Goal: Transaction & Acquisition: Purchase product/service

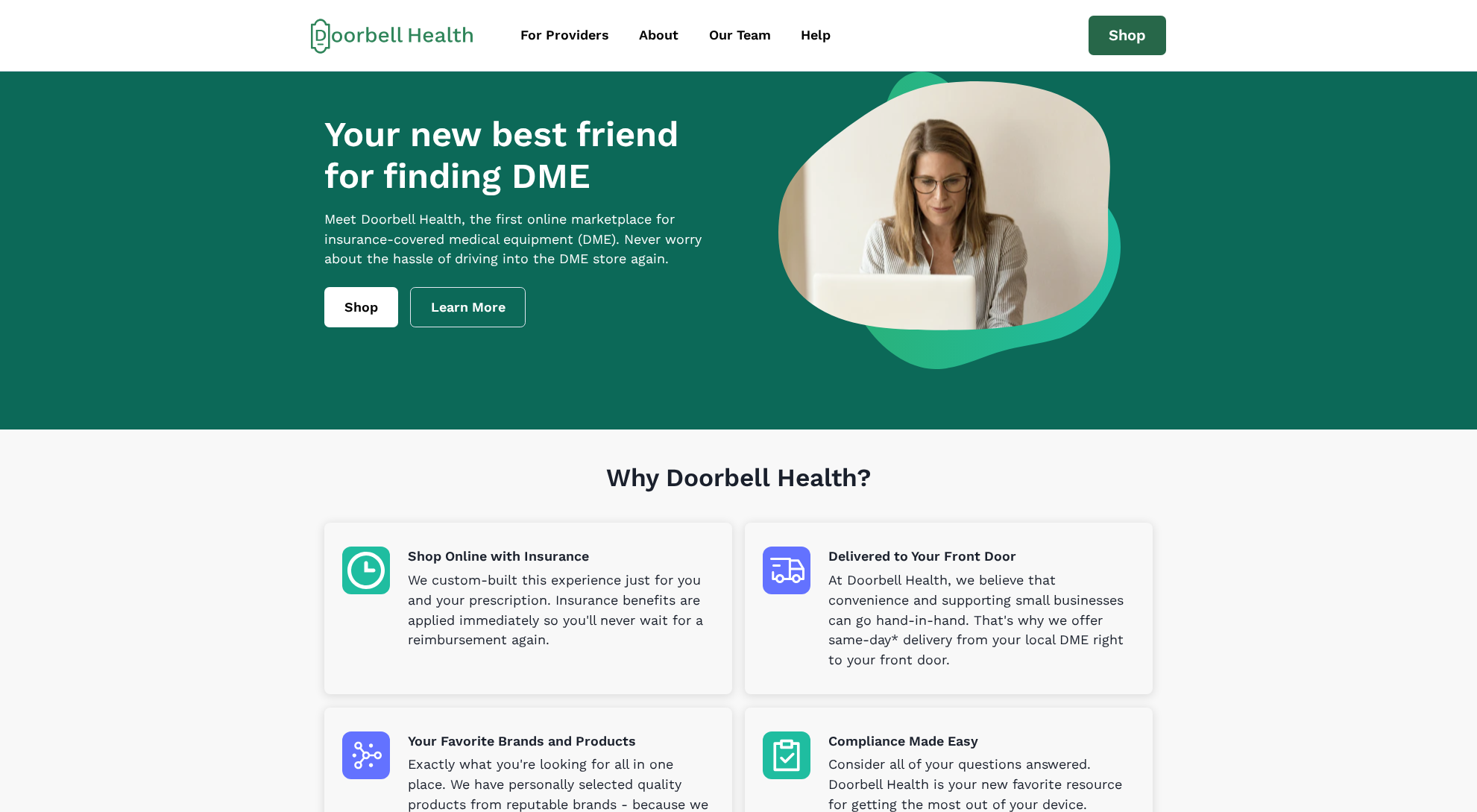
click at [1134, 30] on link "Shop" at bounding box center [1127, 36] width 78 height 40
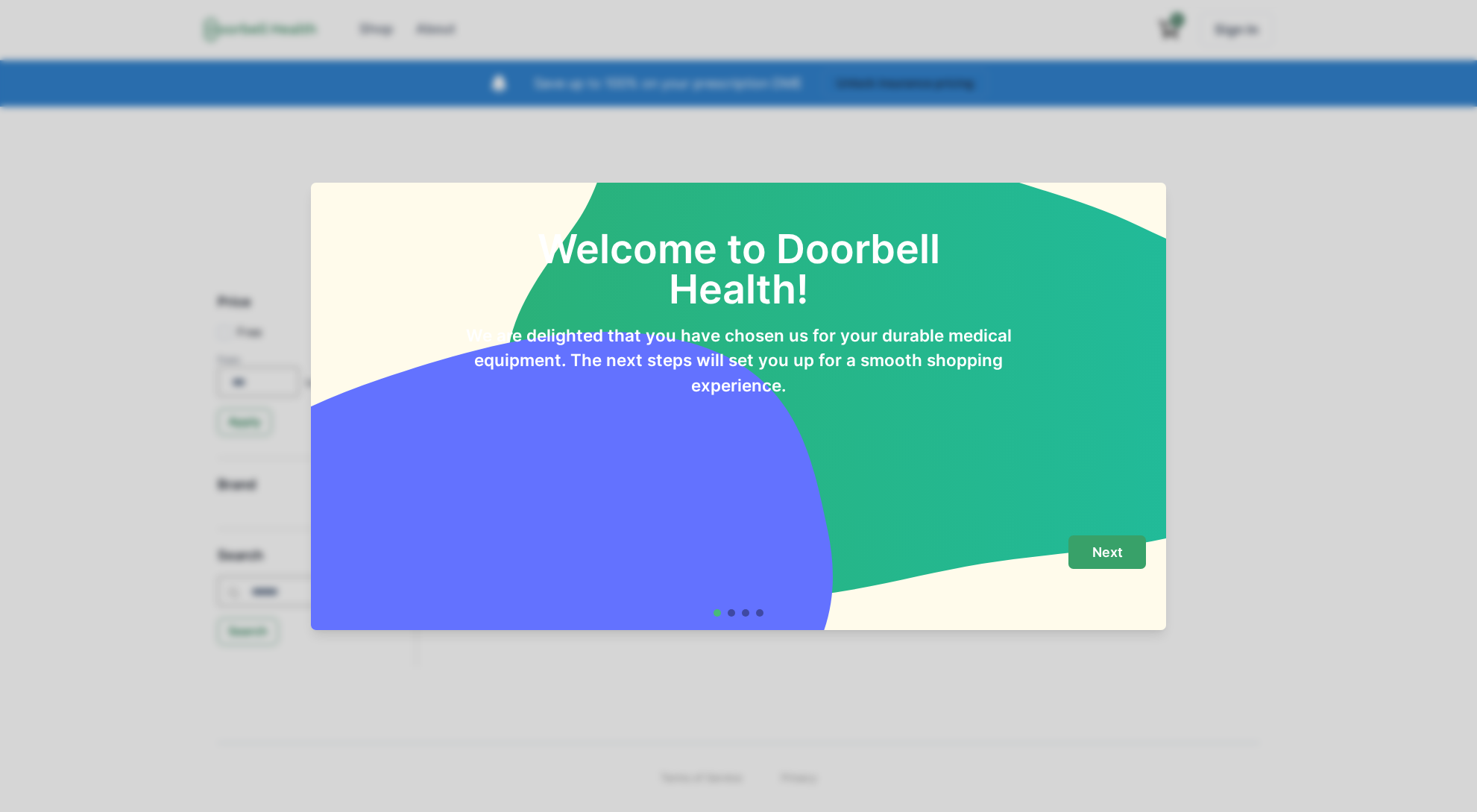
click at [1094, 562] on button "Next" at bounding box center [1107, 553] width 78 height 34
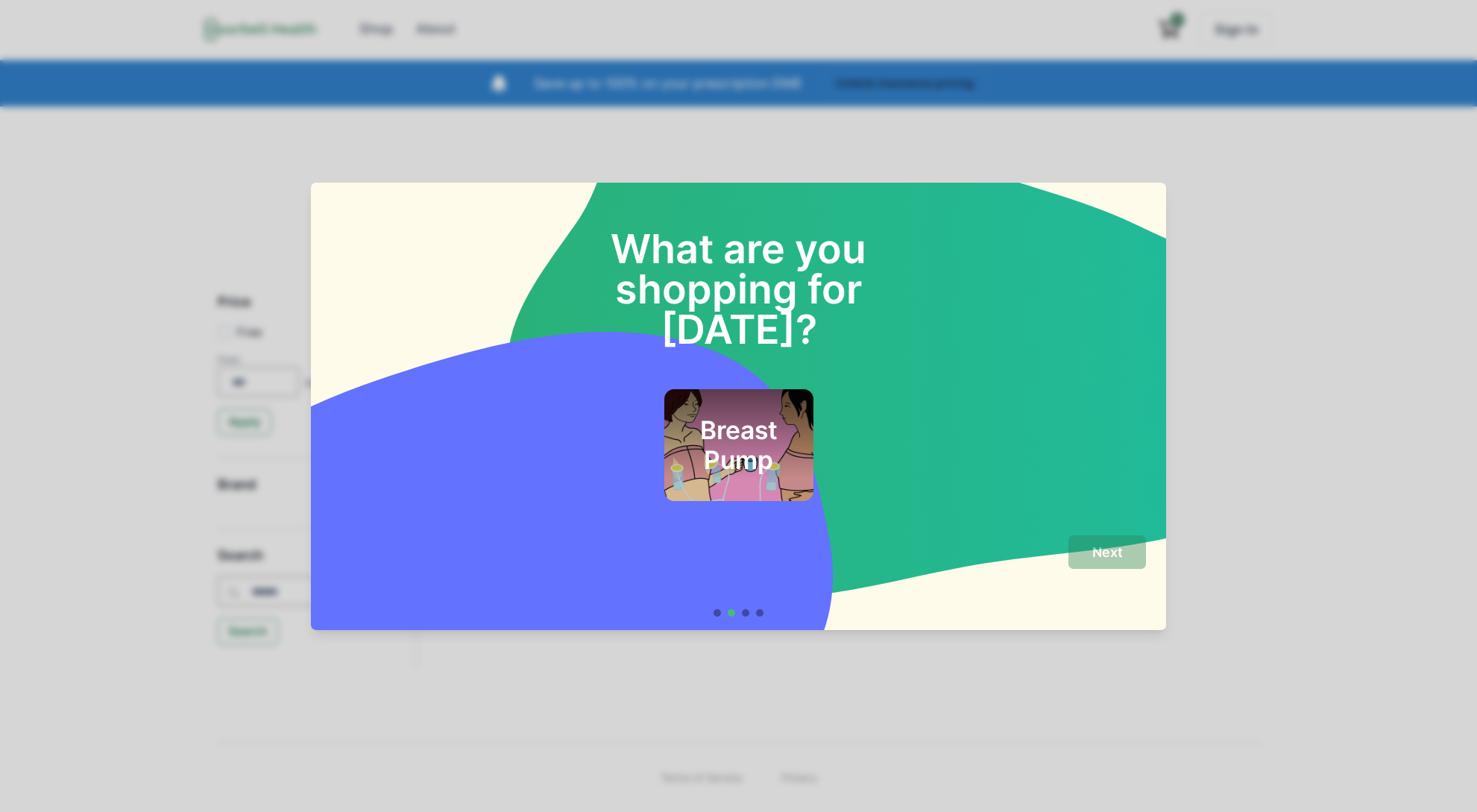
click at [737, 415] on h2 "Breast Pump" at bounding box center [738, 446] width 109 height 61
click at [1118, 550] on p "Next" at bounding box center [1108, 552] width 30 height 16
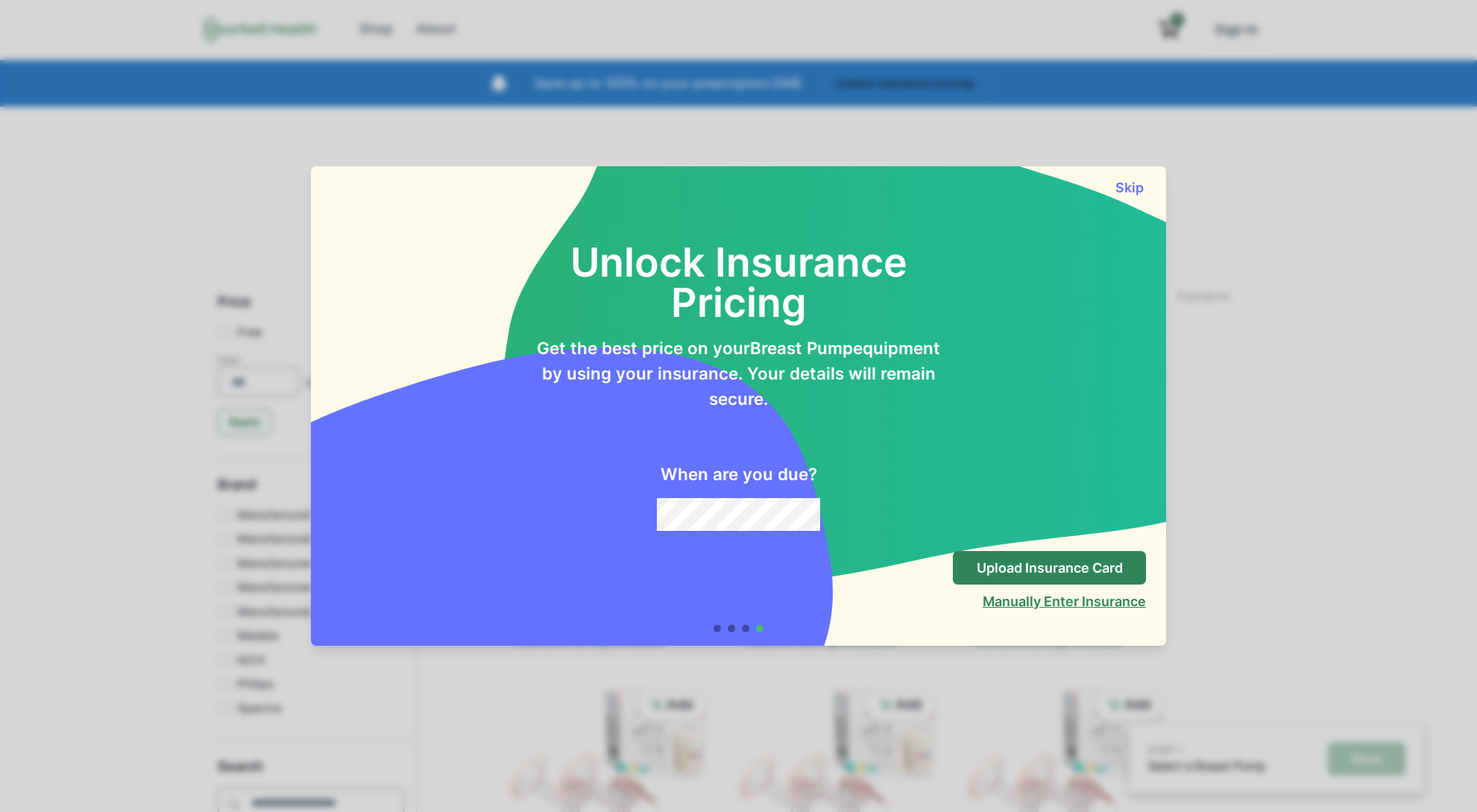
click at [1000, 601] on button "Manually Enter Insurance" at bounding box center [1065, 601] width 163 height 16
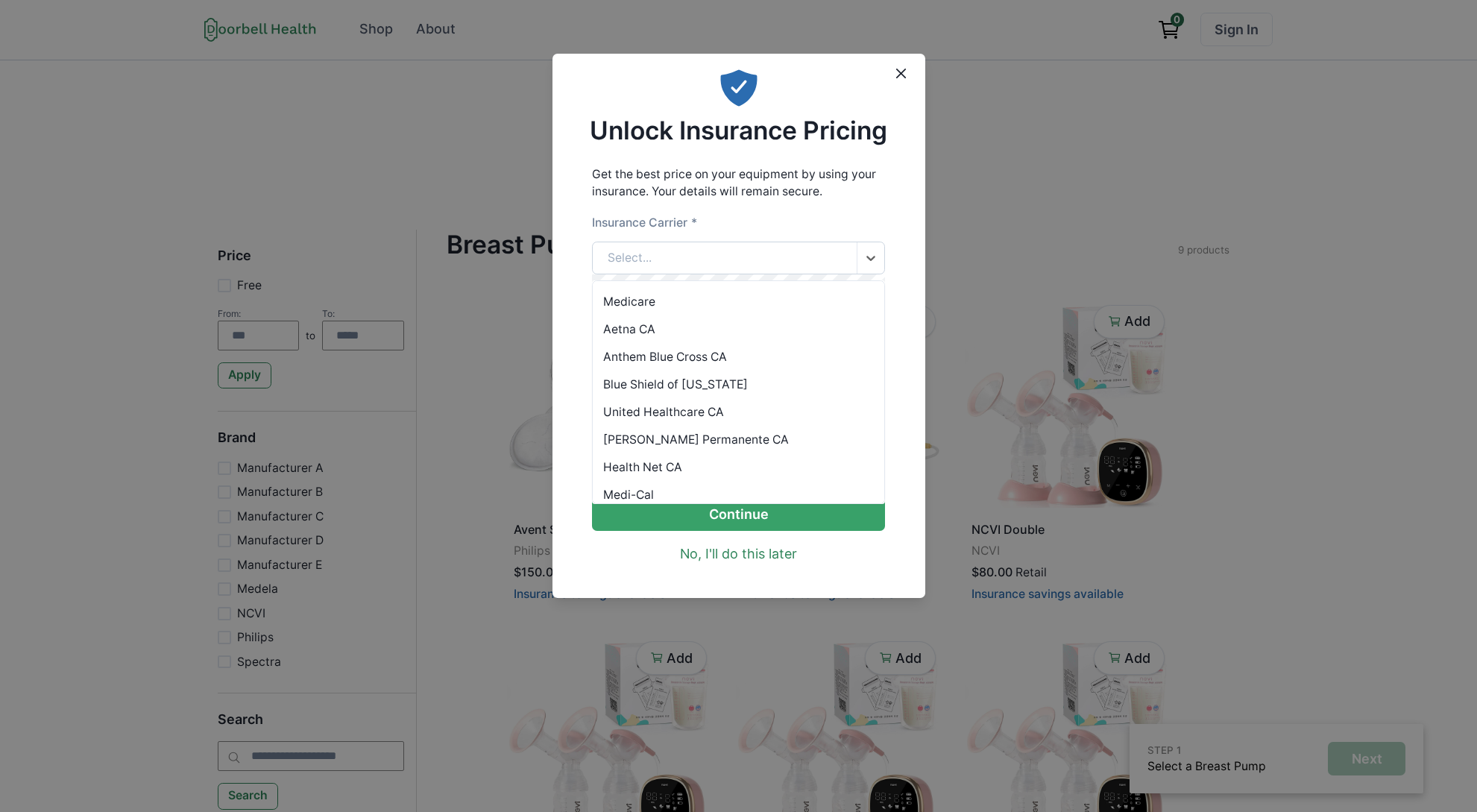
click at [741, 259] on div "Select..." at bounding box center [725, 259] width 264 height 32
click at [743, 355] on div "Anthem Blue Cross CA" at bounding box center [739, 356] width 292 height 28
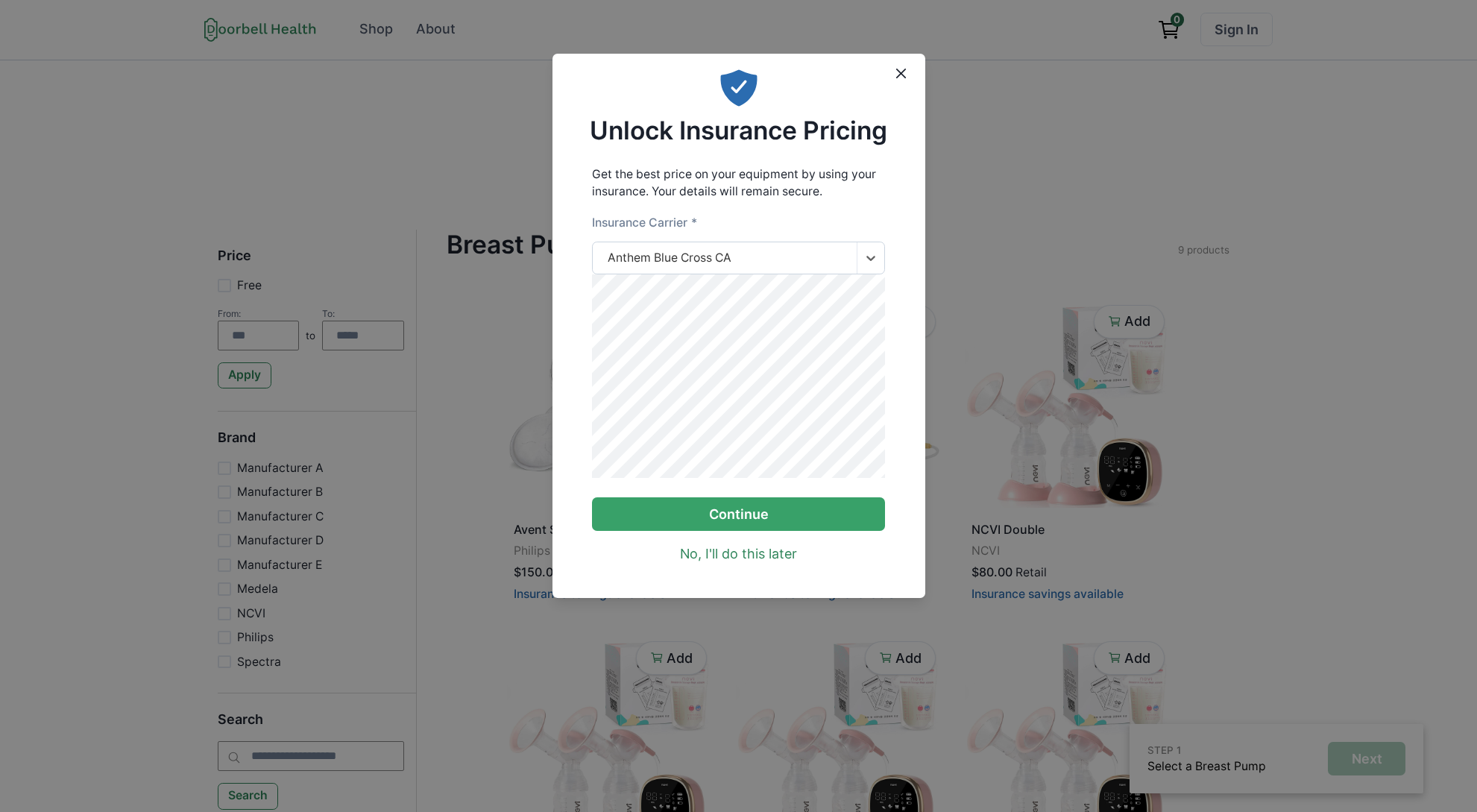
click at [698, 256] on div "Anthem Blue Cross CA" at bounding box center [669, 258] width 124 height 18
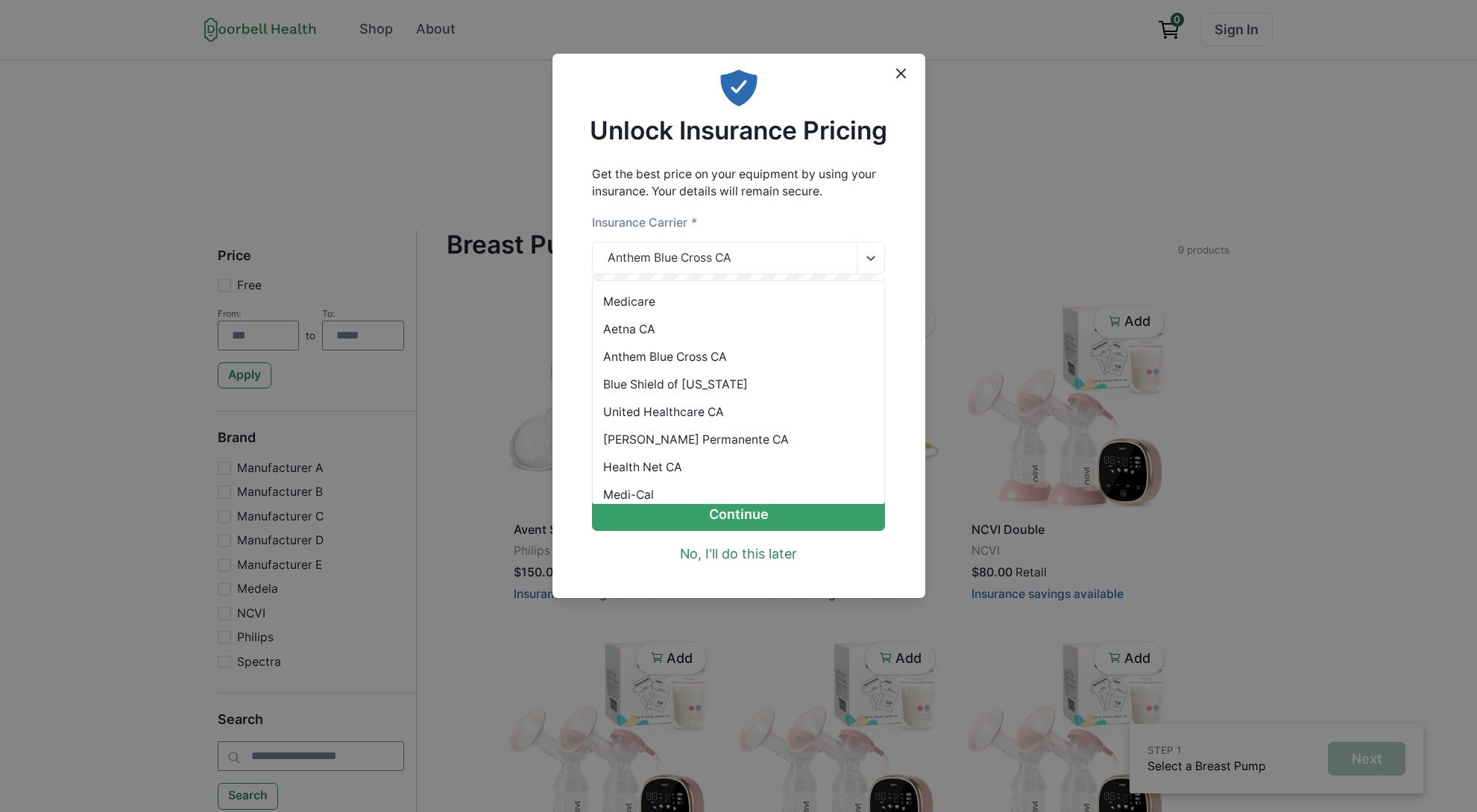
click at [732, 158] on header "Unlock Insurance Pricing" at bounding box center [739, 106] width 373 height 105
